Goal: Check status

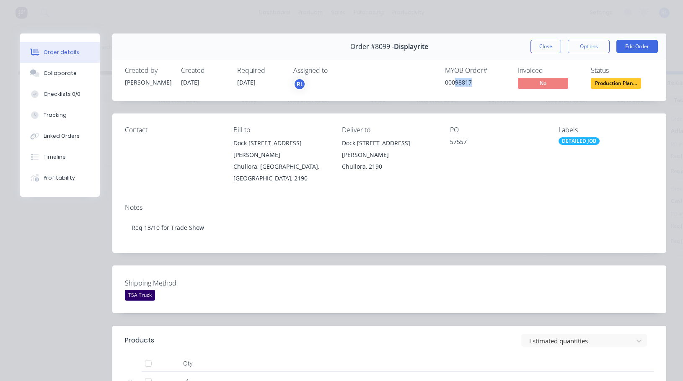
click at [531, 49] on button "Close" at bounding box center [545, 46] width 31 height 13
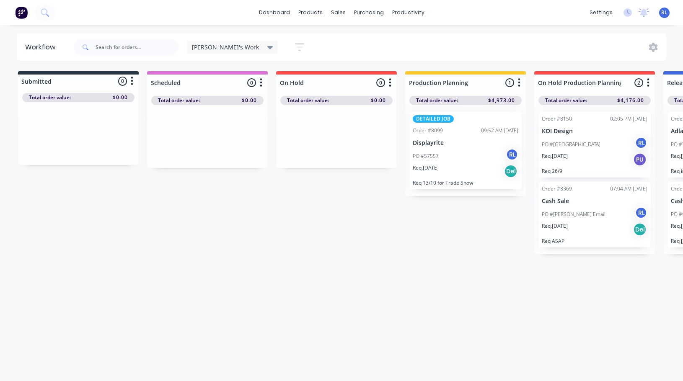
click at [589, 153] on div "Req. 13/10/25 PU" at bounding box center [595, 160] width 106 height 14
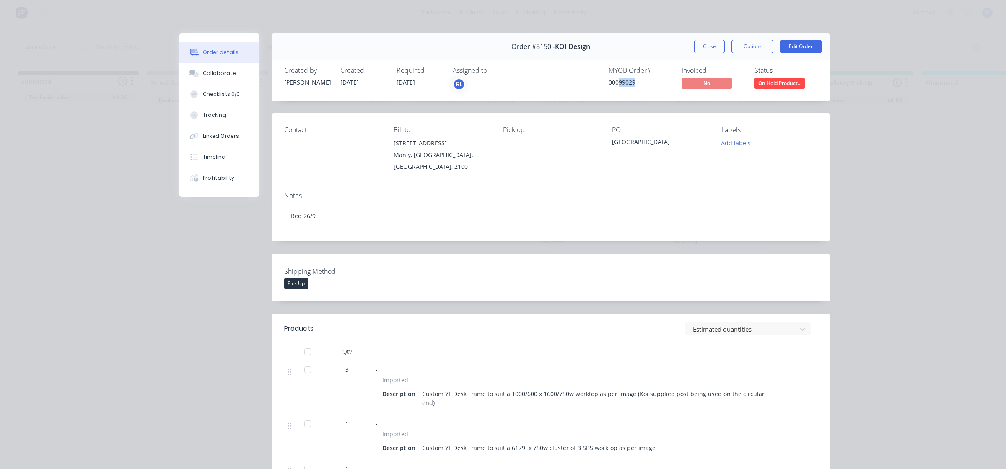
drag, startPoint x: 613, startPoint y: 80, endPoint x: 642, endPoint y: 82, distance: 29.4
click at [642, 82] on div "00099029" at bounding box center [639, 82] width 63 height 9
copy div "99029"
click at [224, 50] on div "Order details" at bounding box center [221, 53] width 36 height 8
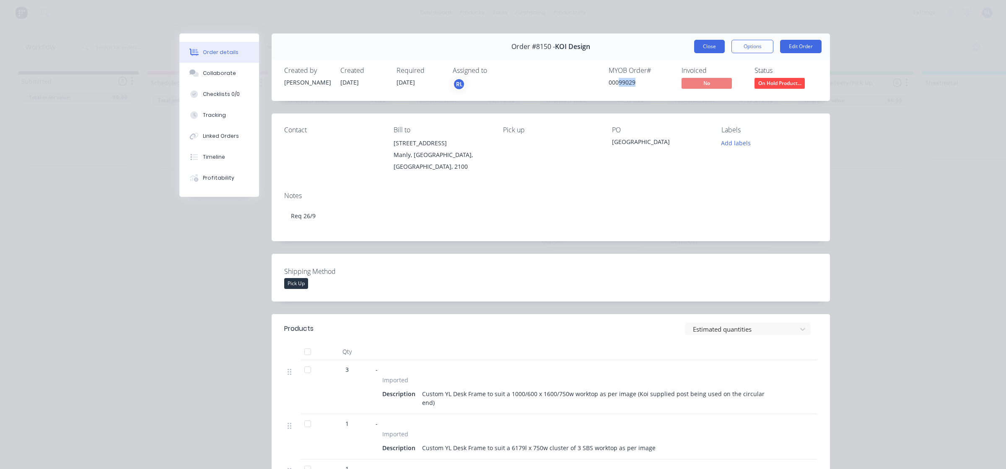
click at [683, 49] on button "Close" at bounding box center [709, 46] width 31 height 13
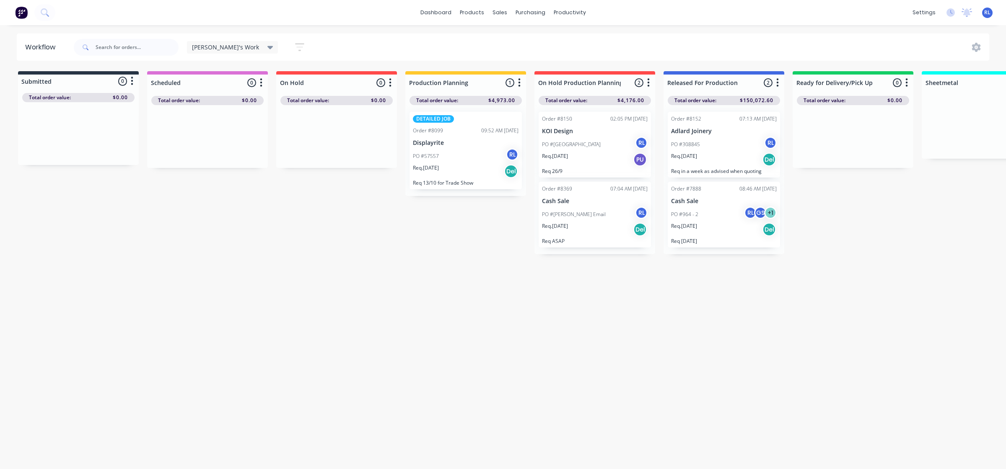
click at [459, 158] on div "PO #57557 RL" at bounding box center [466, 156] width 106 height 16
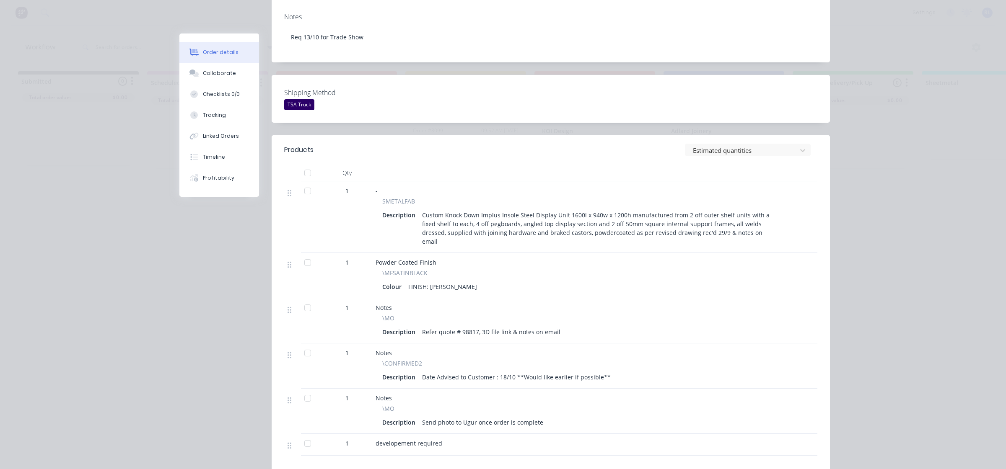
scroll to position [209, 0]
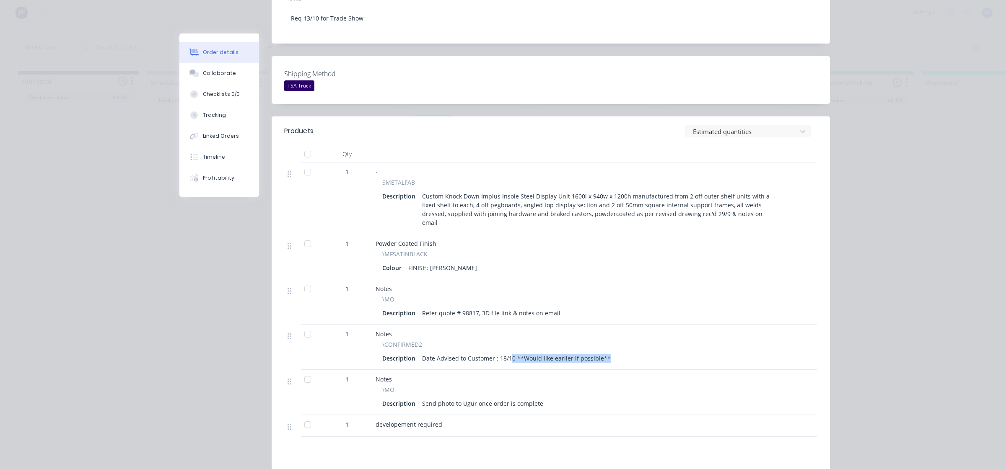
drag, startPoint x: 507, startPoint y: 338, endPoint x: 665, endPoint y: 341, distance: 158.0
click at [665, 352] on div "Description Date Advised to Customer : 18/10 **Would like earlier if possible**" at bounding box center [581, 358] width 399 height 12
click at [681, 352] on div "Description Date Advised to Customer : 18/10 **Would like earlier if possible**" at bounding box center [581, 358] width 399 height 12
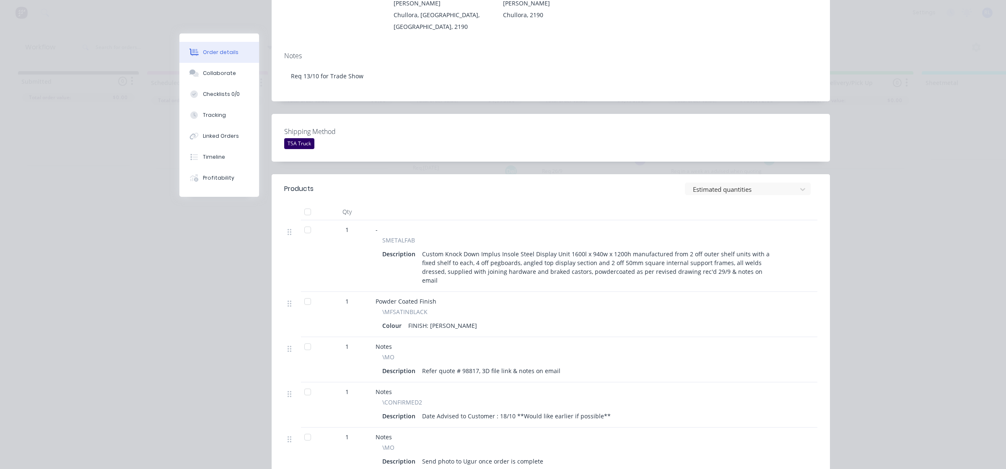
scroll to position [0, 0]
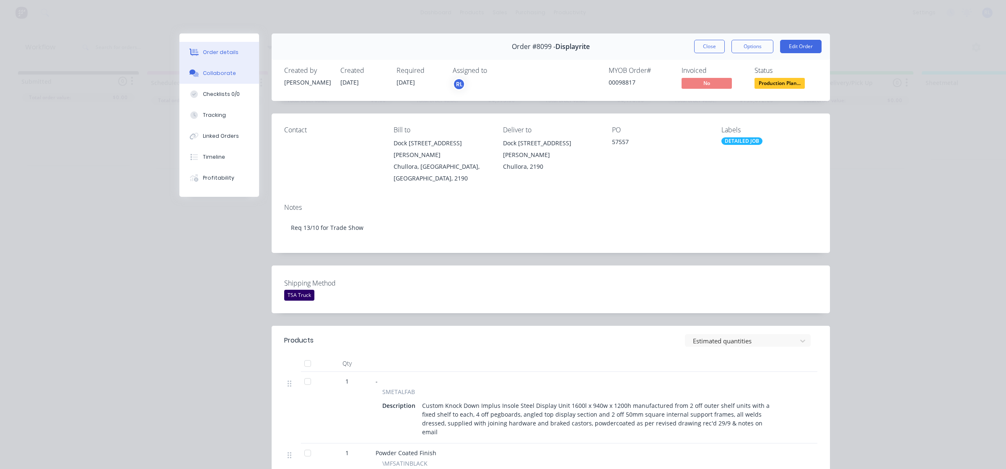
click at [225, 75] on div "Collaborate" at bounding box center [219, 74] width 33 height 8
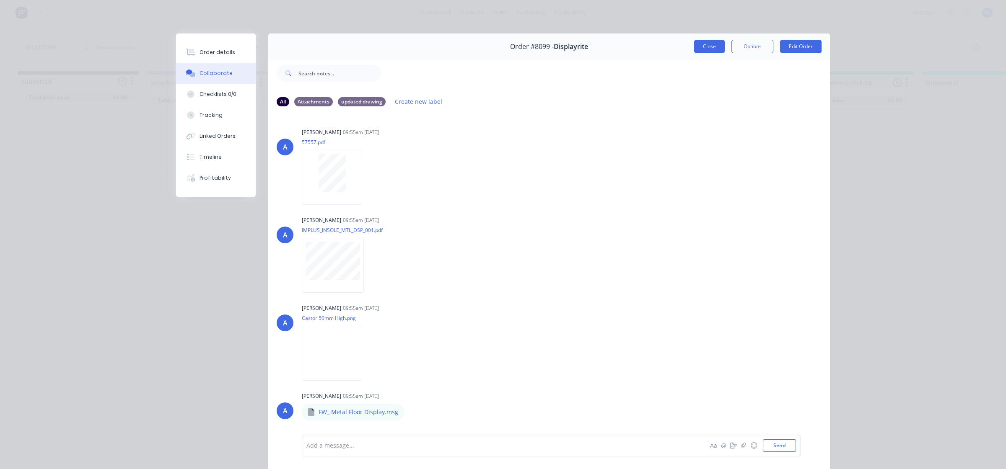
click at [683, 47] on button "Close" at bounding box center [709, 46] width 31 height 13
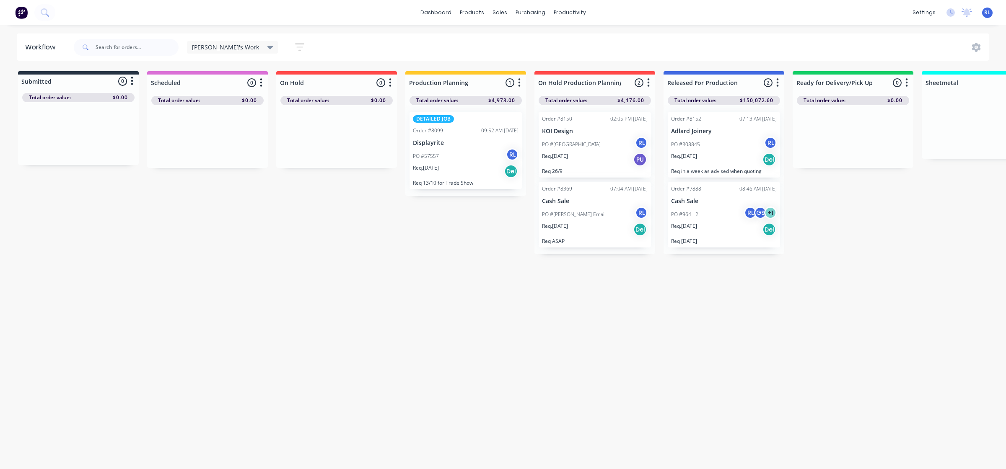
click at [547, 309] on div "Workflow [PERSON_NAME]'s Work Save new view None (Default) edit Delivery edit P…" at bounding box center [503, 243] width 1006 height 419
click at [508, 274] on div "Workflow [PERSON_NAME]'s Work Save new view None (Default) edit Delivery edit P…" at bounding box center [503, 243] width 1006 height 419
click at [145, 48] on input "text" at bounding box center [137, 47] width 83 height 17
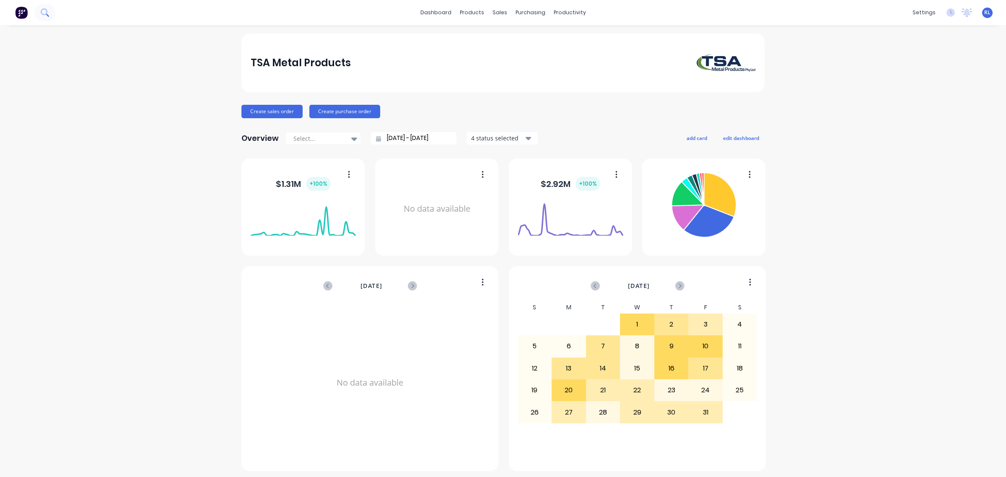
click at [44, 13] on icon at bounding box center [45, 12] width 8 height 8
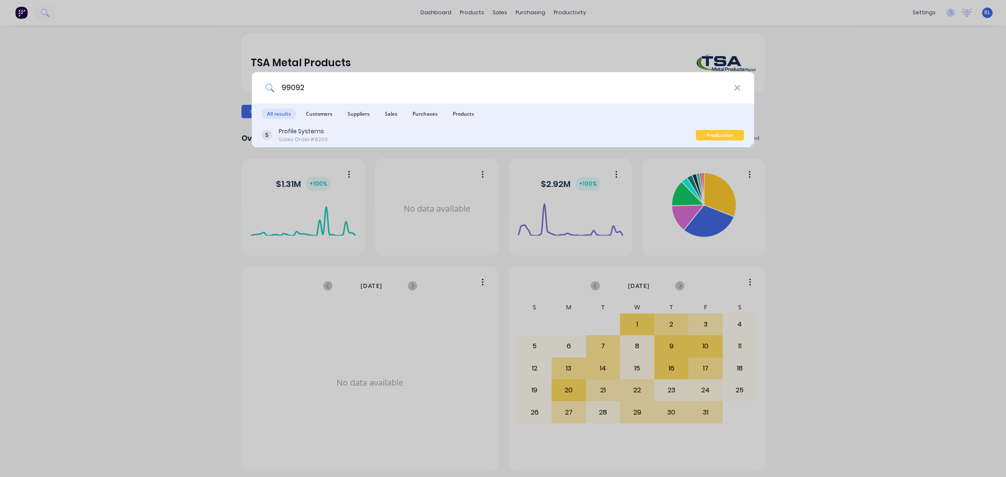
type input "99092"
click at [352, 132] on div "Profile Systems Sales Order #8209" at bounding box center [479, 135] width 434 height 16
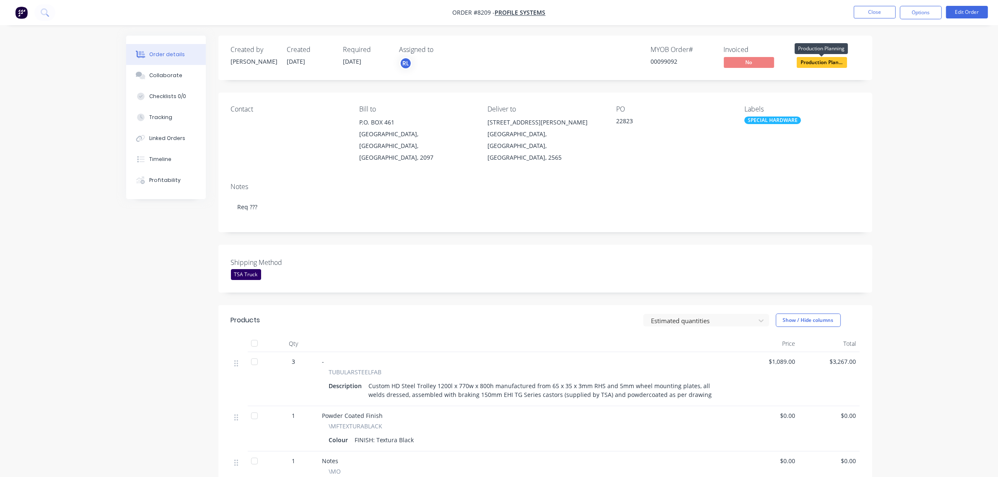
click at [830, 59] on span "Production Plan..." at bounding box center [821, 62] width 50 height 10
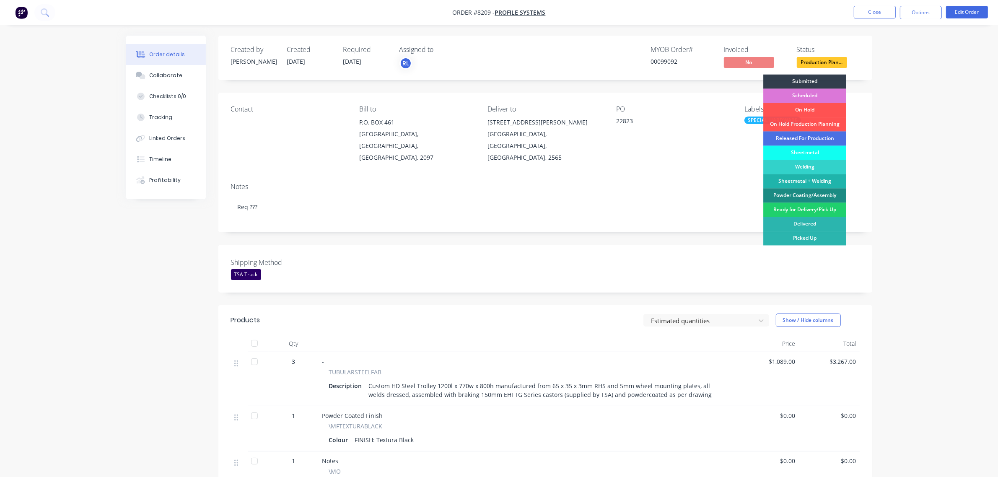
click at [904, 76] on div "Order details Collaborate Checklists 0/0 Tracking Linked Orders Timeline Profit…" at bounding box center [499, 313] width 998 height 627
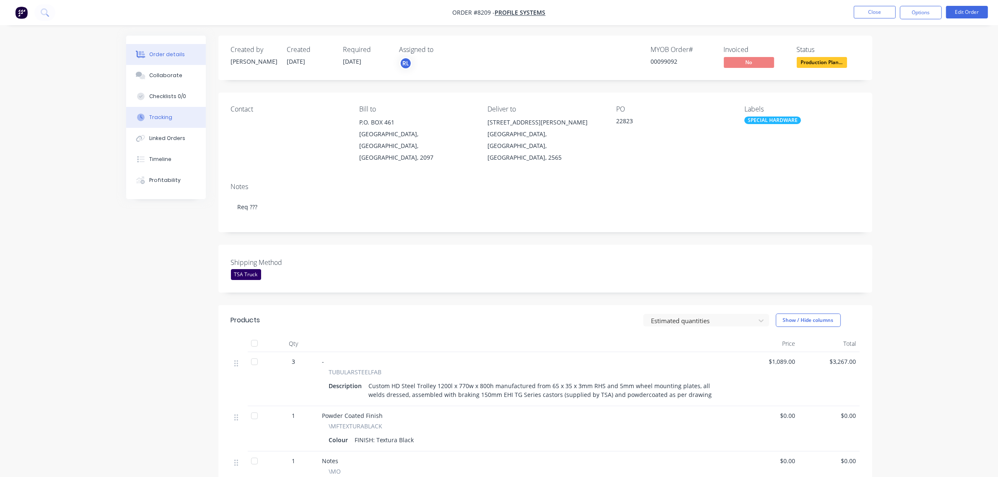
click at [178, 120] on button "Tracking" at bounding box center [166, 117] width 80 height 21
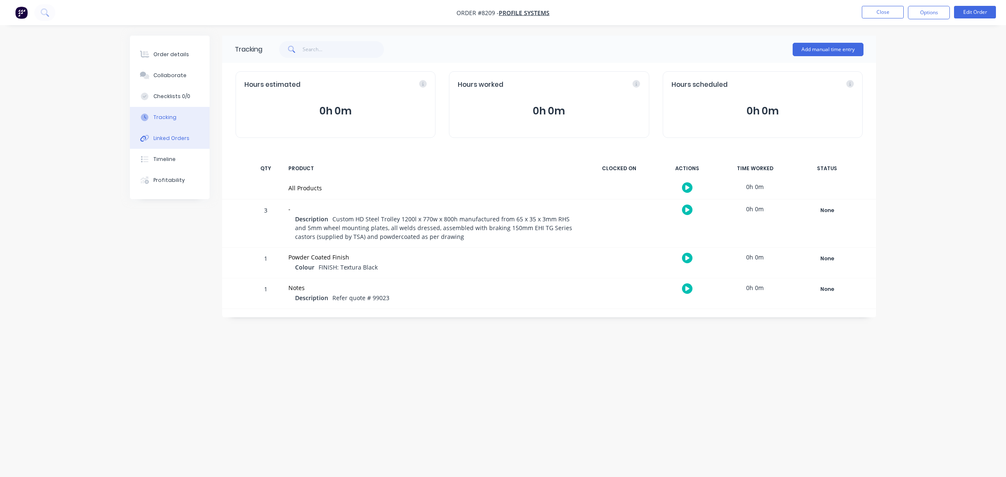
click at [183, 137] on div "Linked Orders" at bounding box center [171, 138] width 36 height 8
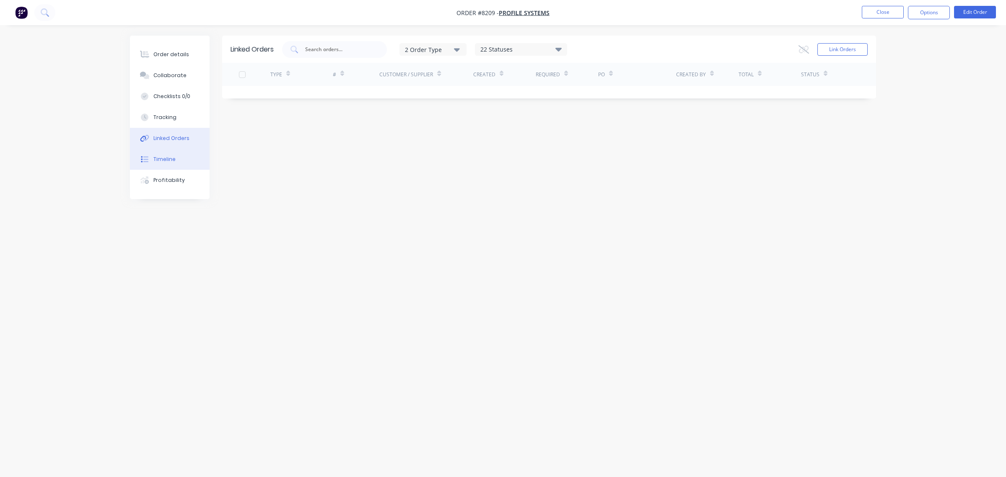
click at [173, 155] on div "Timeline" at bounding box center [164, 159] width 22 height 8
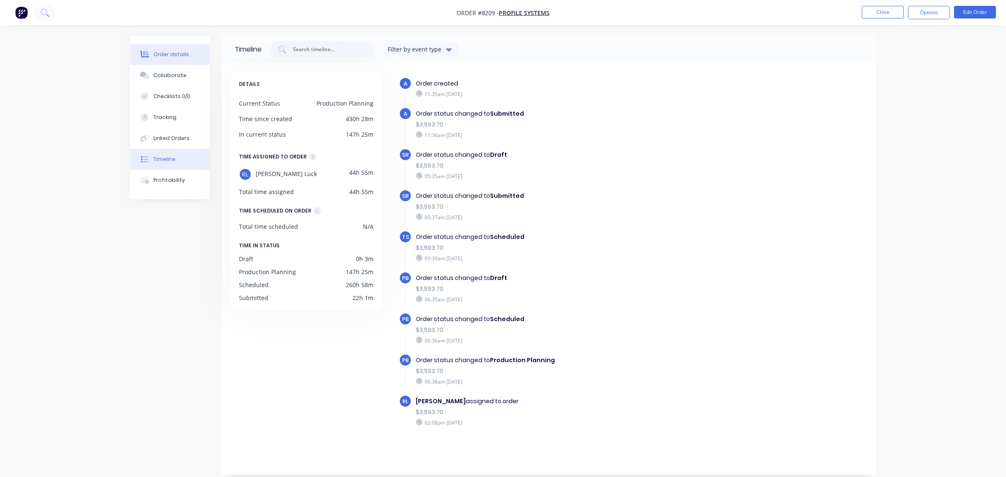
click at [179, 54] on div "Order details" at bounding box center [171, 55] width 36 height 8
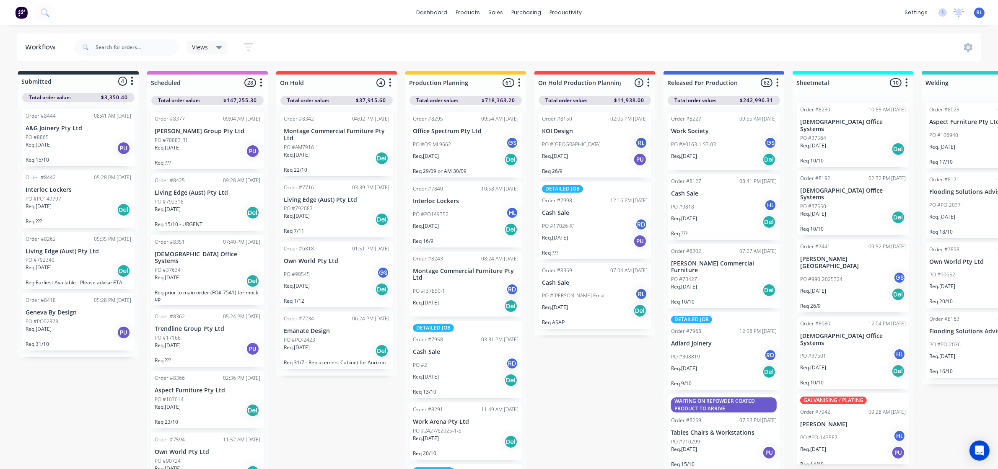
click at [220, 49] on icon at bounding box center [219, 47] width 6 height 9
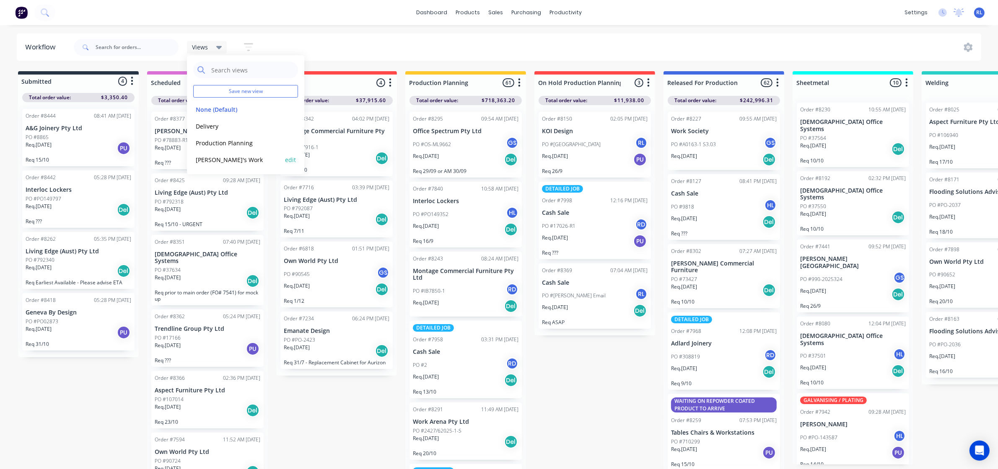
click at [231, 159] on button "[PERSON_NAME]'s Work" at bounding box center [237, 160] width 89 height 10
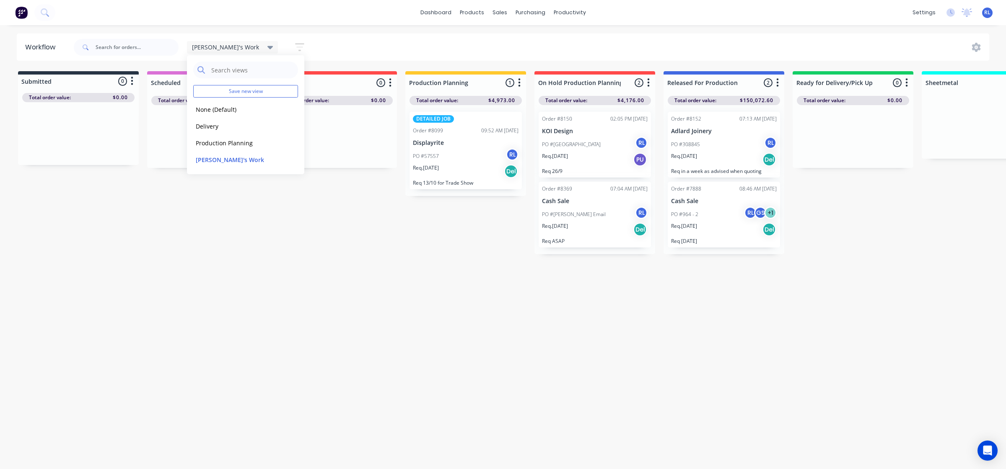
click at [476, 309] on div "Workflow [PERSON_NAME]'s Work Save new view None (Default) edit Delivery edit P…" at bounding box center [503, 243] width 1006 height 419
click at [782, 364] on div "Workflow [PERSON_NAME]'s Work Save new view None (Default) edit Delivery edit P…" at bounding box center [503, 243] width 1006 height 419
click at [267, 46] on icon at bounding box center [270, 47] width 6 height 3
click at [234, 110] on button "None (Default)" at bounding box center [237, 110] width 89 height 10
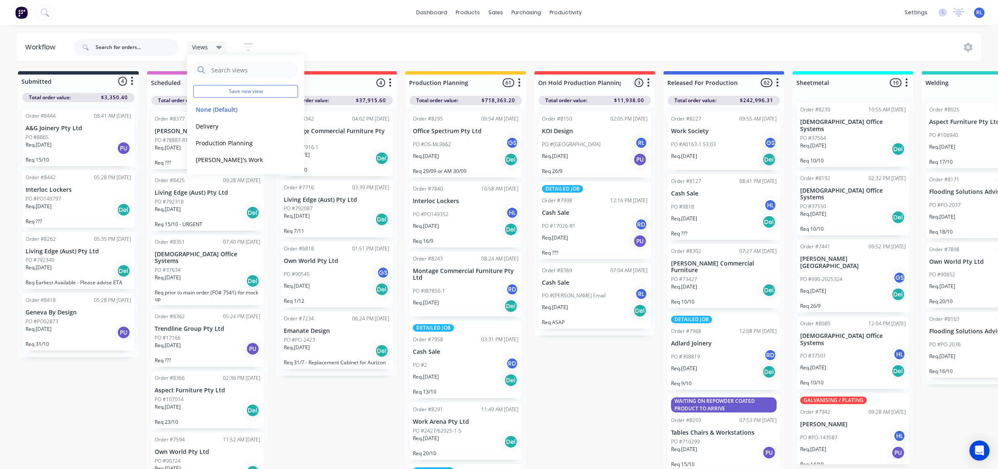
click at [142, 44] on input "text" at bounding box center [137, 47] width 83 height 17
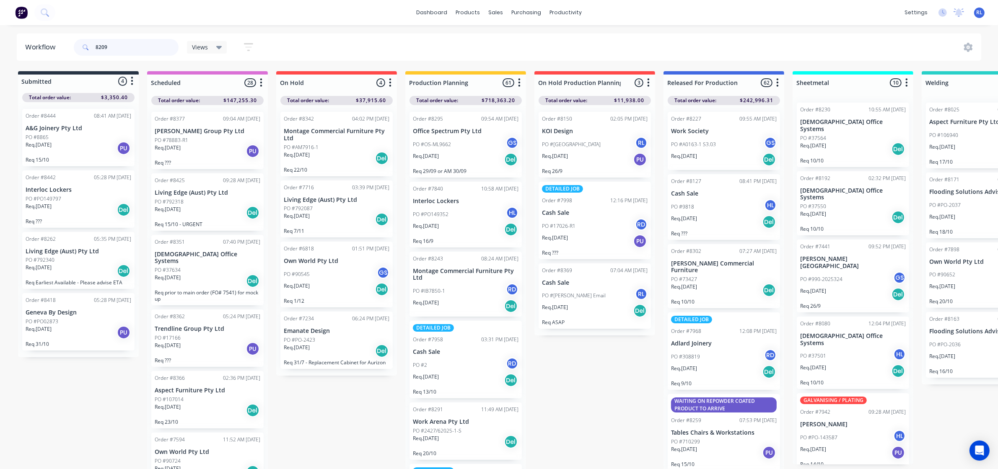
type input "8209"
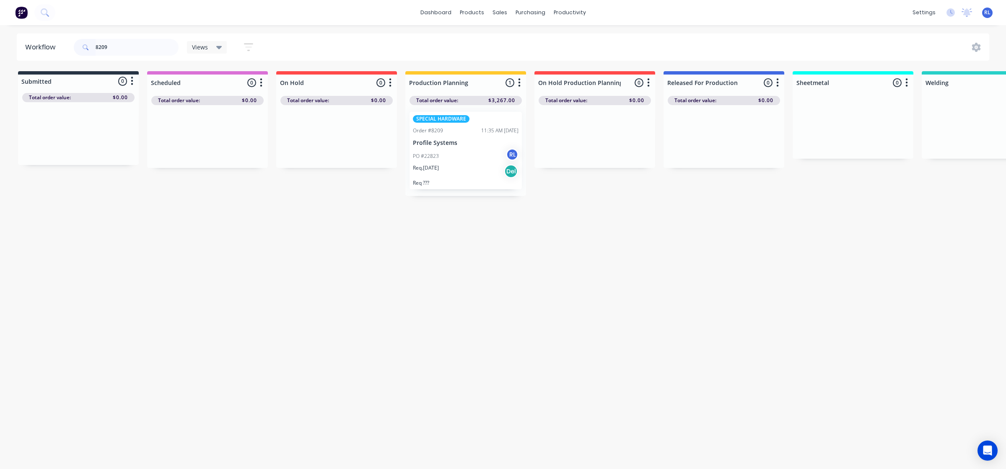
click at [475, 172] on div "Req. [DATE] Del" at bounding box center [466, 171] width 106 height 14
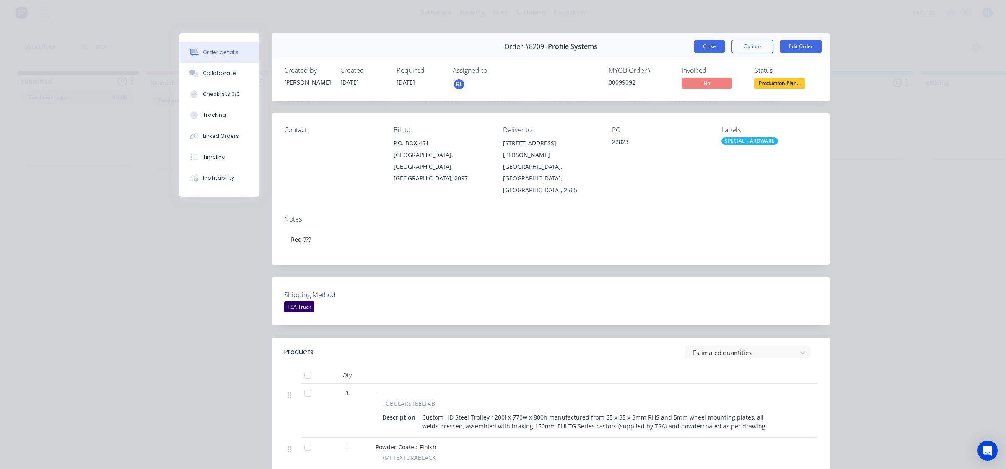
click at [702, 43] on button "Close" at bounding box center [709, 46] width 31 height 13
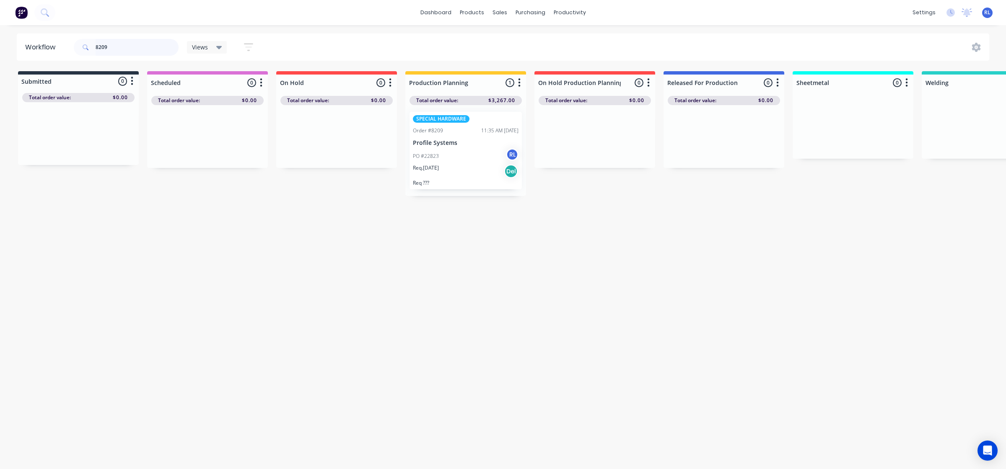
drag, startPoint x: 129, startPoint y: 44, endPoint x: 59, endPoint y: 44, distance: 70.0
click at [59, 44] on header "Workflow 8209 Views Save new view None (Default) edit Delivery edit Production …" at bounding box center [503, 47] width 972 height 27
click at [191, 216] on div "Workflow Views Save new view None (Default) edit Delivery edit Production Plann…" at bounding box center [503, 243] width 1006 height 419
